Goal: Task Accomplishment & Management: Manage account settings

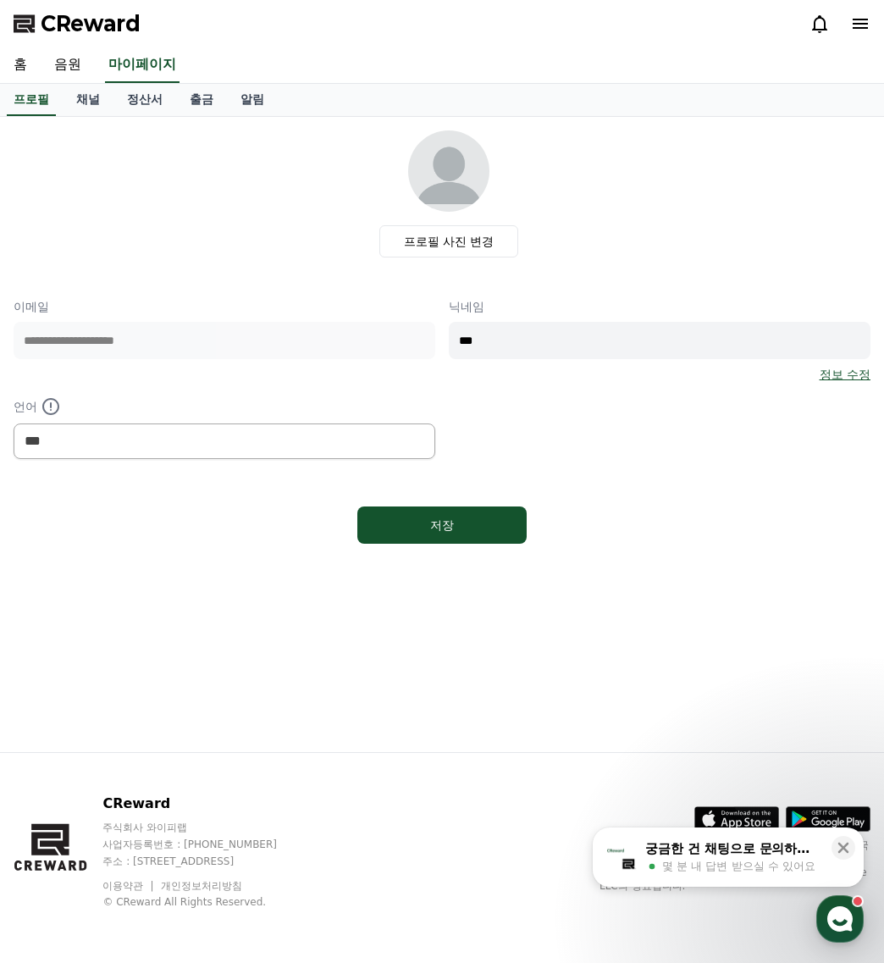
select select "**********"
click at [73, 64] on link "음원" at bounding box center [68, 65] width 54 height 36
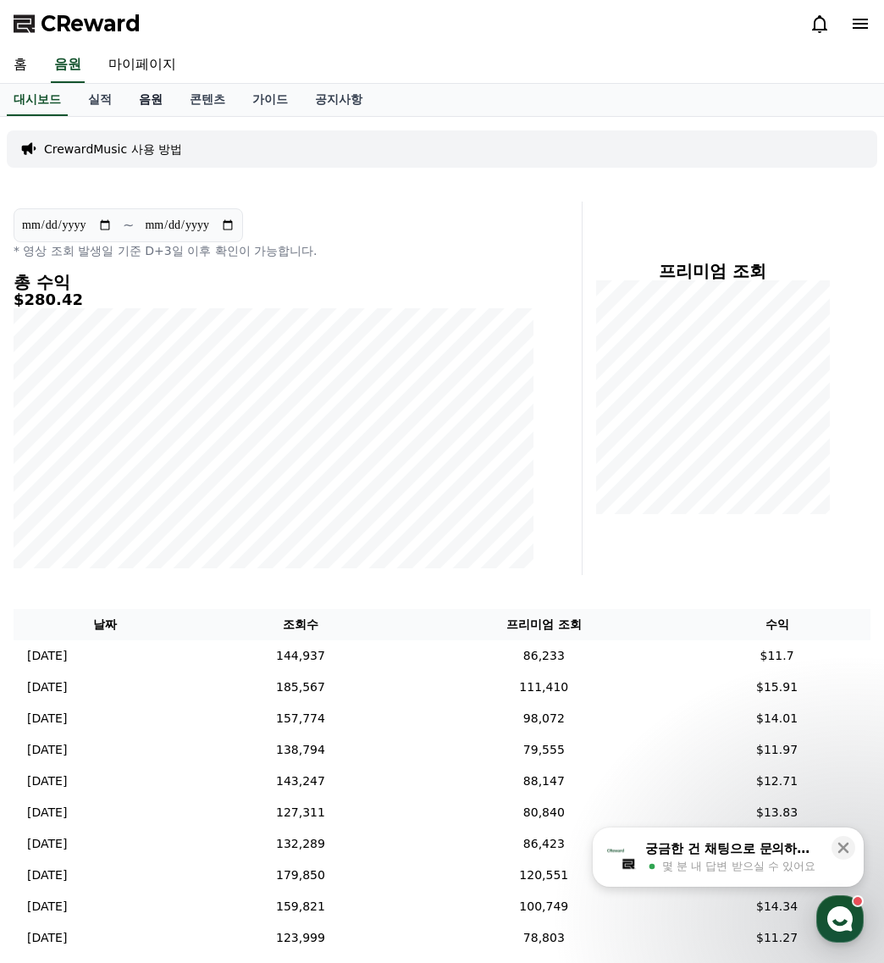
click at [154, 104] on link "음원" at bounding box center [150, 100] width 51 height 32
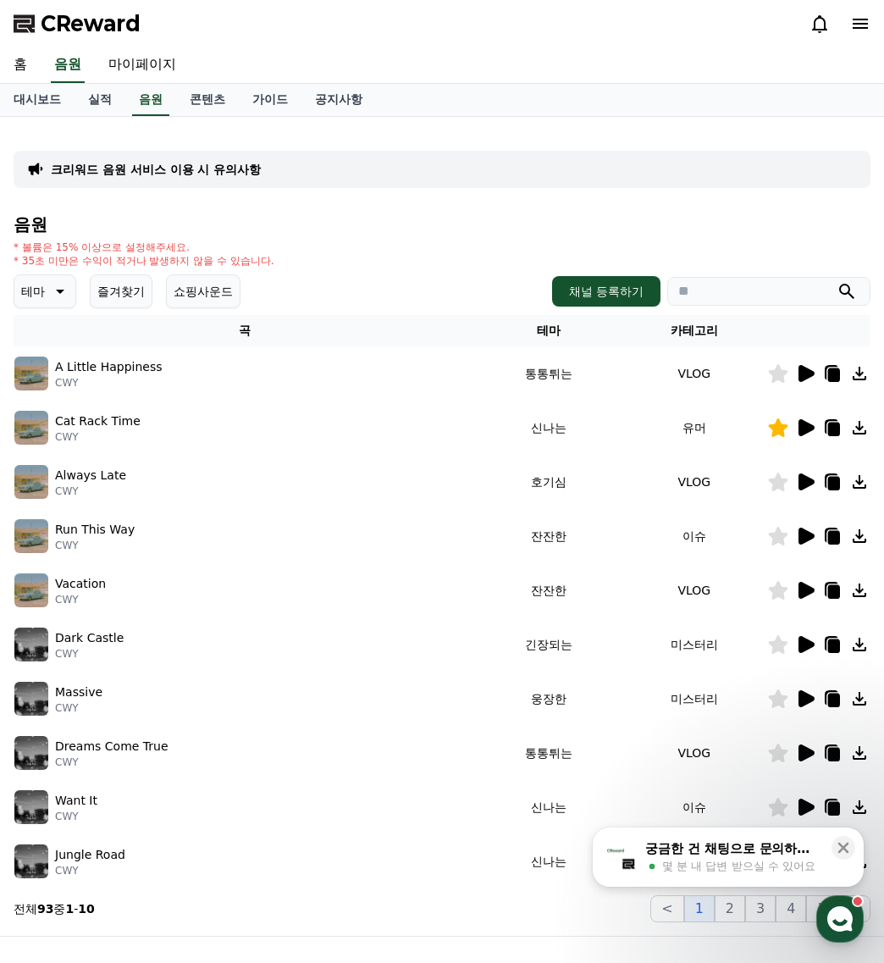
click at [144, 288] on button "즐겨찾기" at bounding box center [121, 291] width 63 height 34
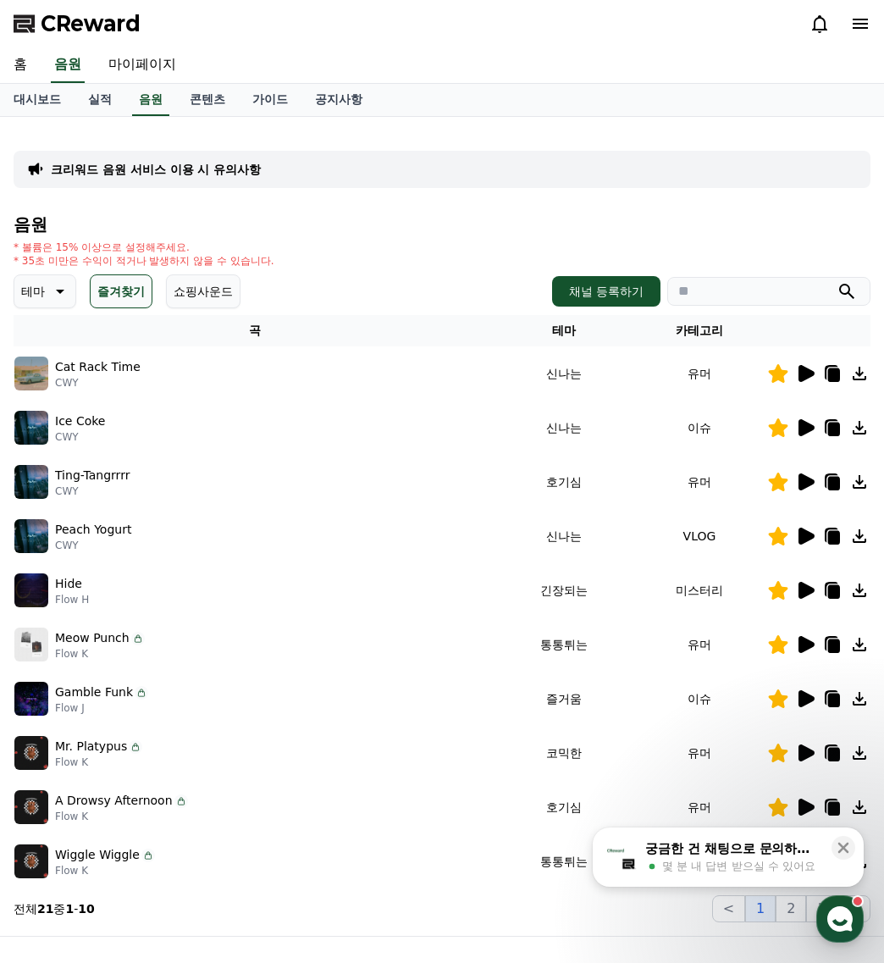
click at [804, 371] on icon at bounding box center [807, 373] width 16 height 17
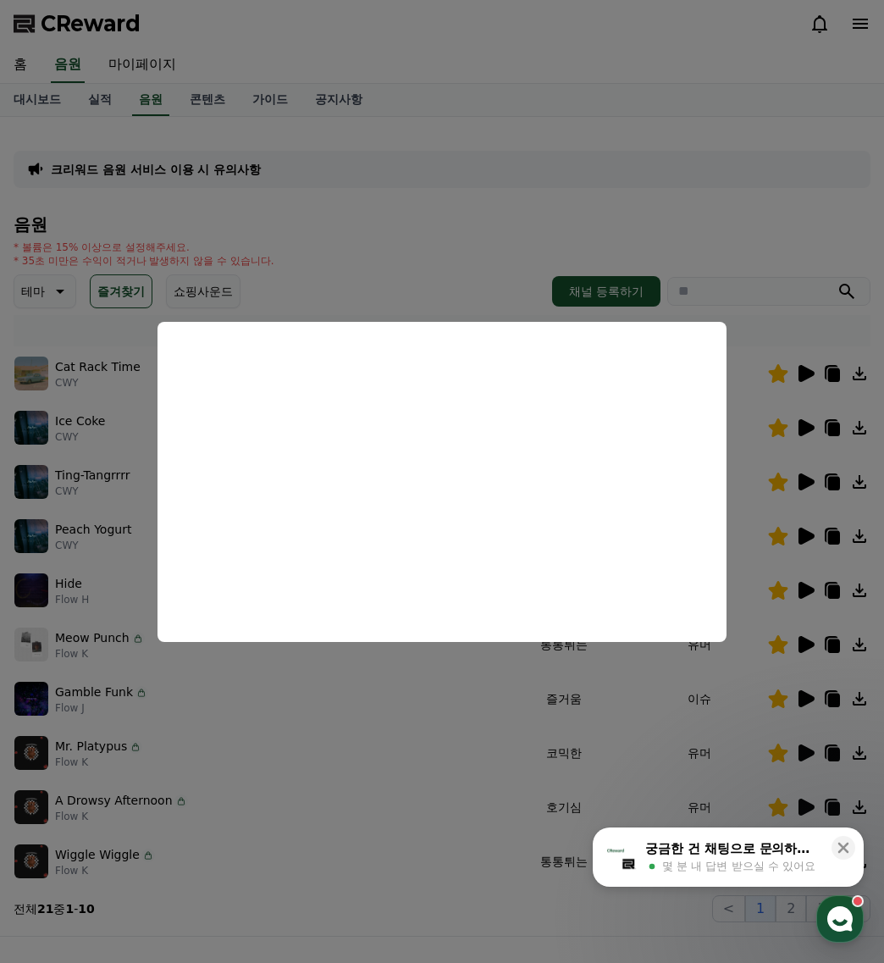
click at [456, 859] on button "close modal" at bounding box center [442, 481] width 884 height 963
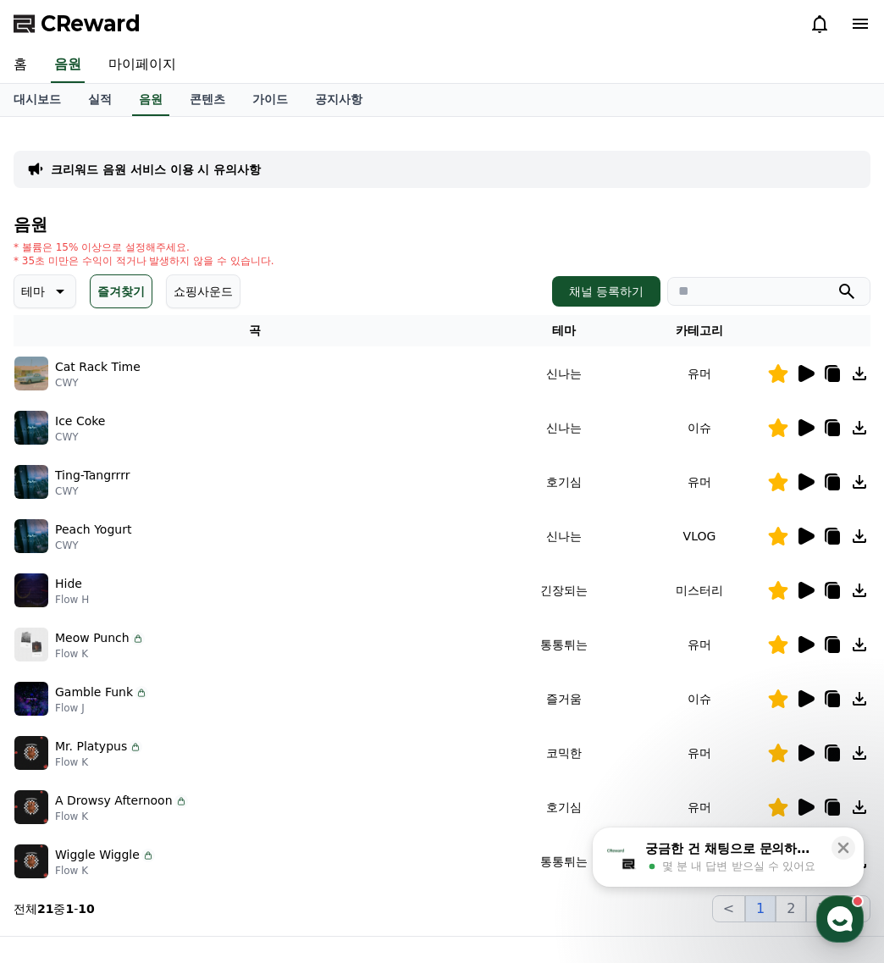
click at [806, 481] on icon at bounding box center [807, 482] width 16 height 17
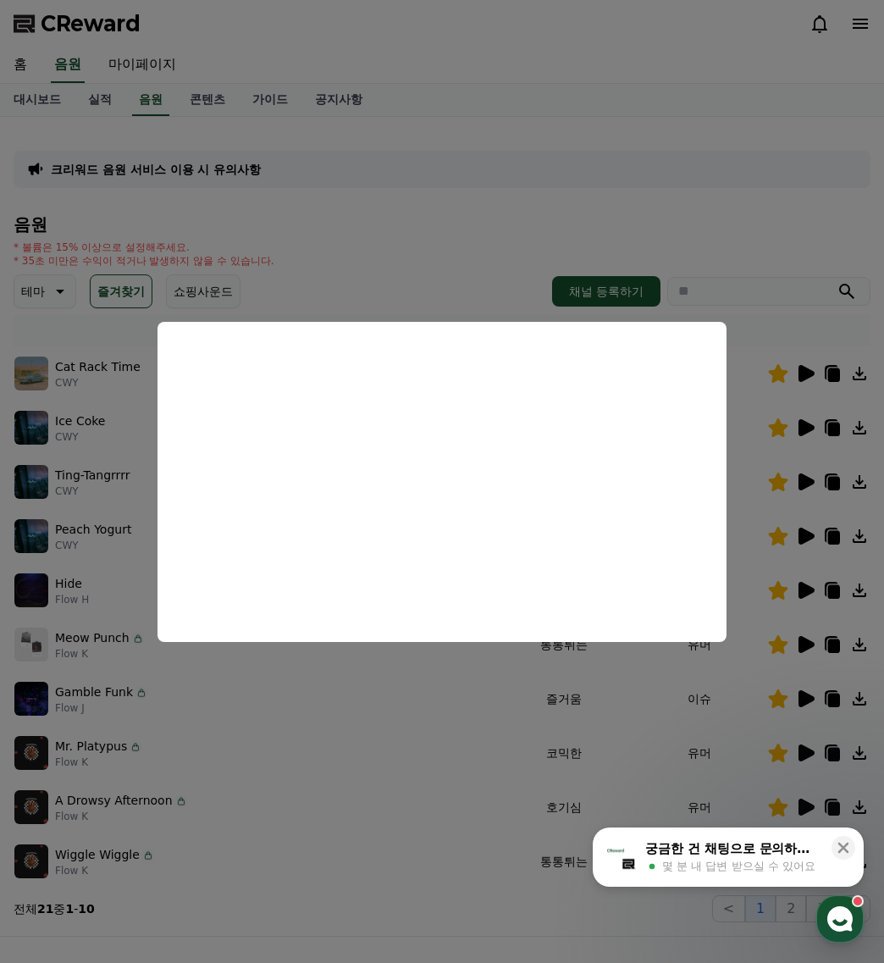
click at [451, 263] on button "close modal" at bounding box center [442, 481] width 884 height 963
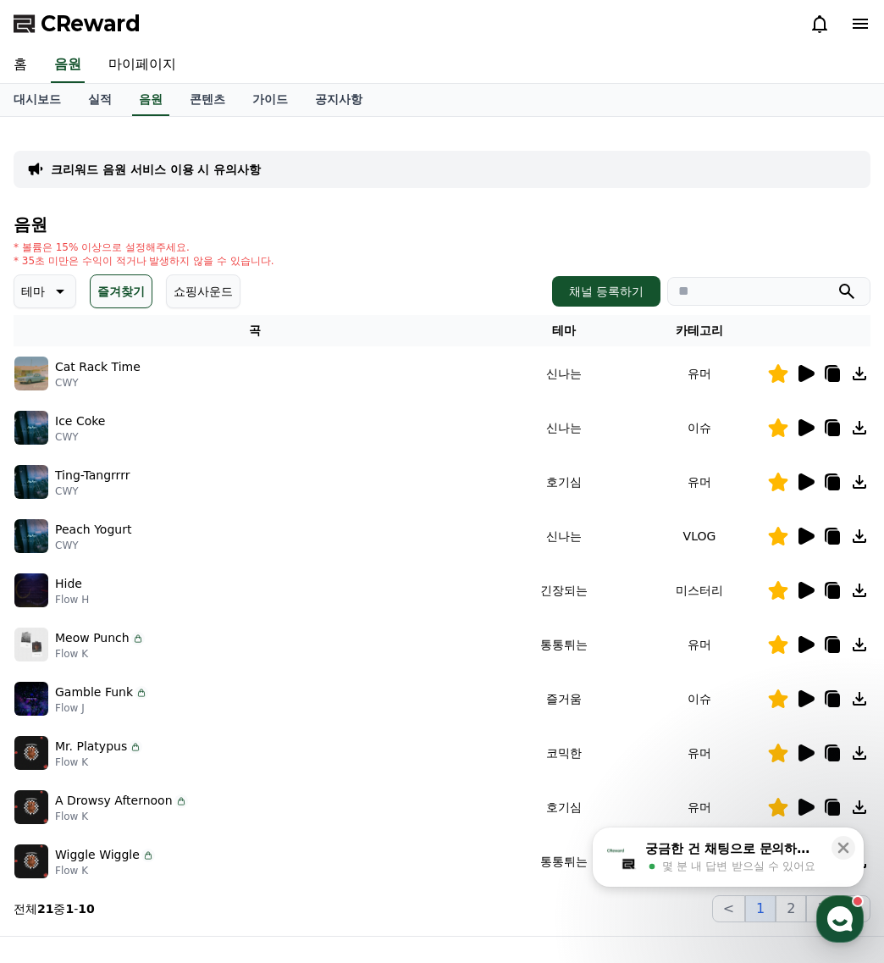
click at [826, 480] on icon at bounding box center [832, 481] width 14 height 15
